Goal: Information Seeking & Learning: Find specific fact

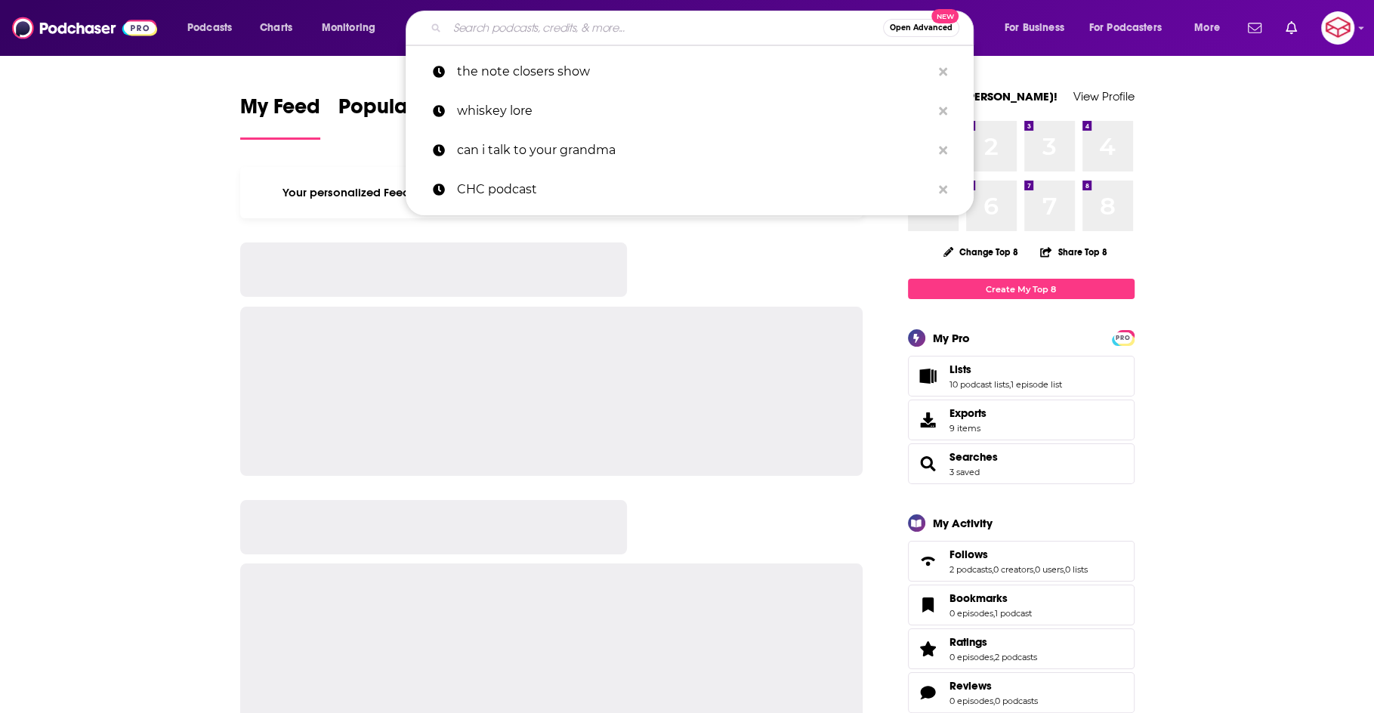
click at [750, 29] on input "Search podcasts, credits, & more..." at bounding box center [665, 28] width 436 height 24
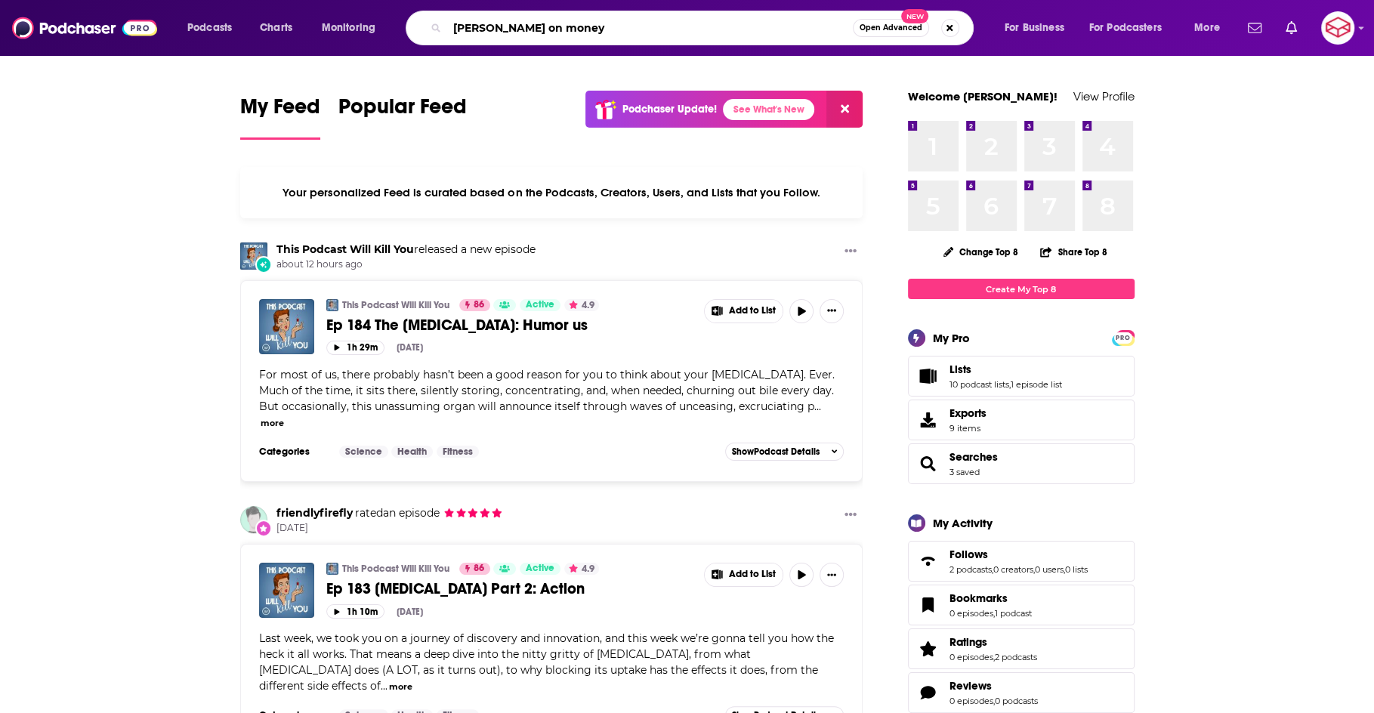
type input "[PERSON_NAME] on money"
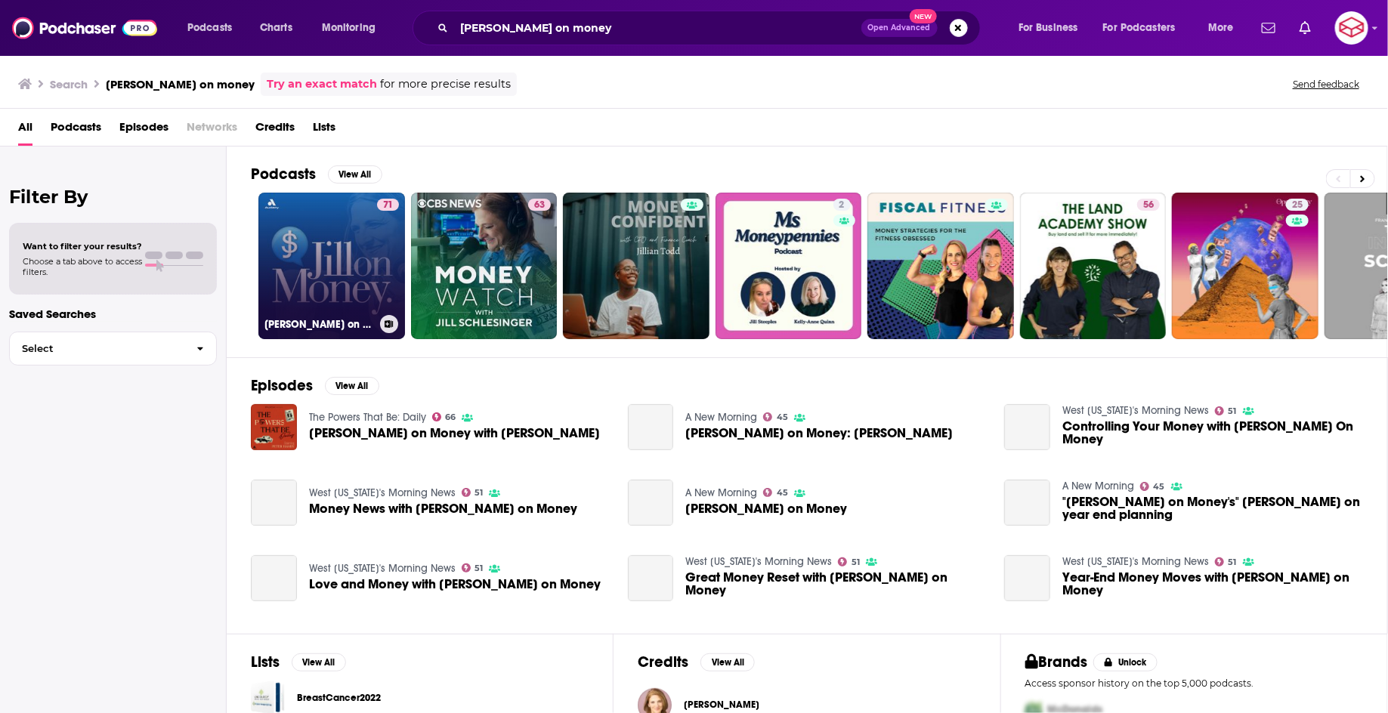
click at [310, 277] on link "71 [PERSON_NAME] on Money with [PERSON_NAME]" at bounding box center [331, 266] width 147 height 147
